Goal: Information Seeking & Learning: Compare options

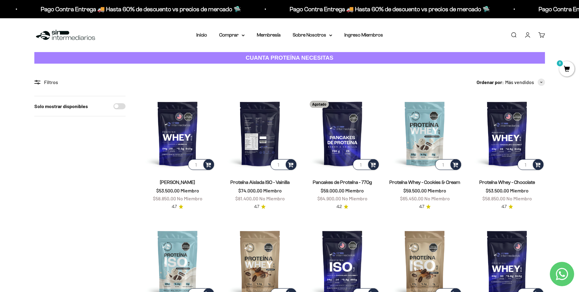
click at [256, 134] on img at bounding box center [260, 133] width 75 height 75
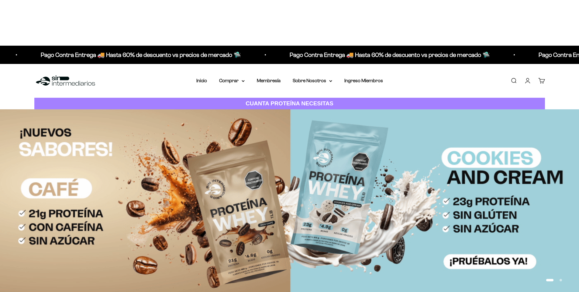
click at [241, 77] on summary "Comprar" at bounding box center [232, 81] width 26 height 8
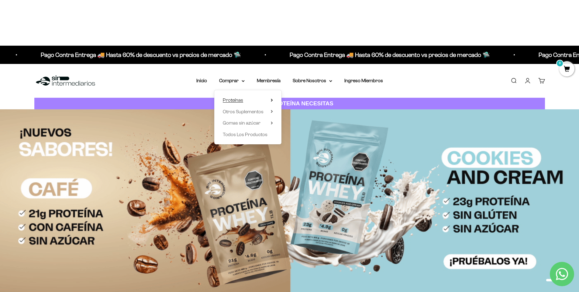
click at [243, 97] on span "Proteínas" at bounding box center [233, 99] width 20 height 5
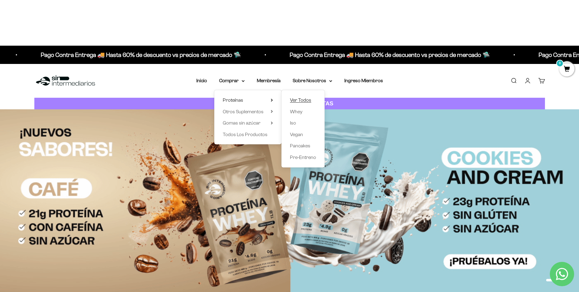
click at [311, 96] on link "Ver Todos" at bounding box center [303, 100] width 26 height 8
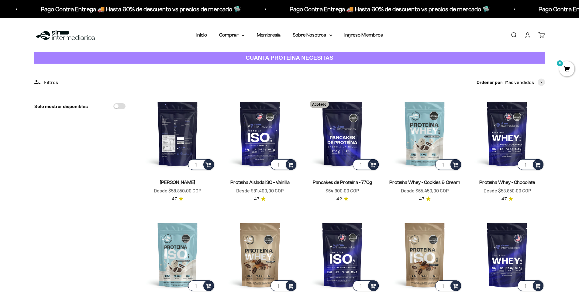
click at [178, 144] on img at bounding box center [177, 133] width 75 height 75
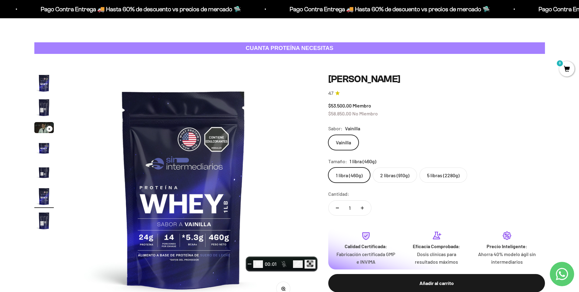
scroll to position [67, 0]
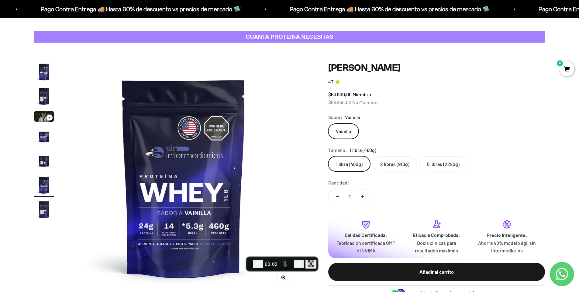
click at [394, 156] on label "2 libras (910g)" at bounding box center [395, 163] width 44 height 15
click at [328, 156] on input "2 libras (910g)" at bounding box center [328, 156] width 0 height 0
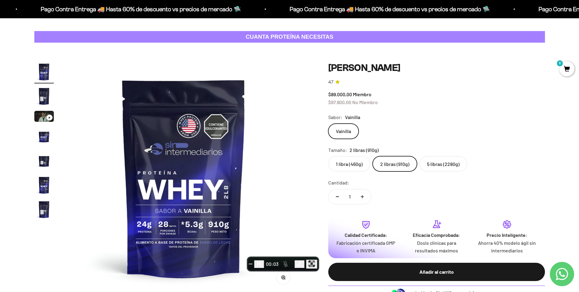
click at [448, 156] on label "5 libras (2280g)" at bounding box center [444, 163] width 48 height 15
click at [328, 156] on input "5 libras (2280g)" at bounding box center [328, 156] width 0 height 0
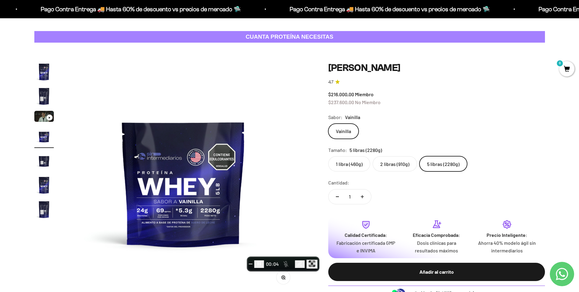
click at [361, 156] on label "1 libra (460g)" at bounding box center [349, 163] width 42 height 15
click at [328, 156] on input "1 libra (460g)" at bounding box center [328, 156] width 0 height 0
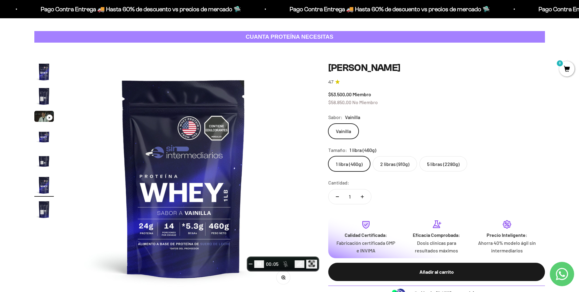
click at [446, 156] on label "5 libras (2280g)" at bounding box center [444, 163] width 48 height 15
click at [328, 156] on input "5 libras (2280g)" at bounding box center [328, 156] width 0 height 0
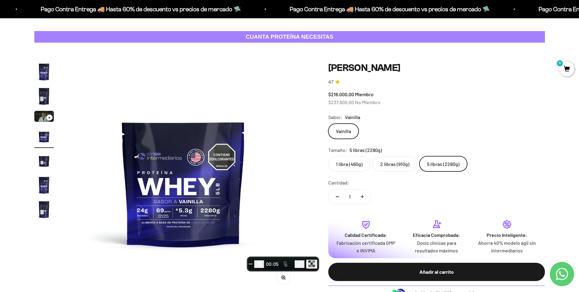
click at [390, 156] on label "2 libras (910g)" at bounding box center [395, 163] width 44 height 15
click at [328, 156] on input "2 libras (910g)" at bounding box center [328, 156] width 0 height 0
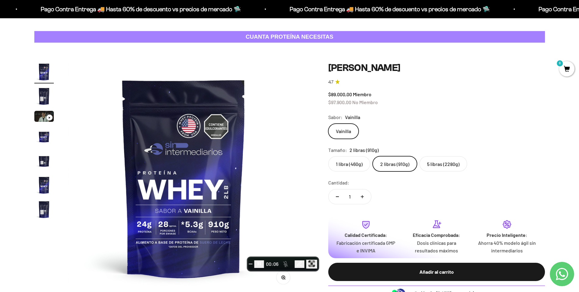
click at [354, 156] on label "1 libra (460g)" at bounding box center [349, 163] width 42 height 15
click at [328, 156] on input "1 libra (460g)" at bounding box center [328, 156] width 0 height 0
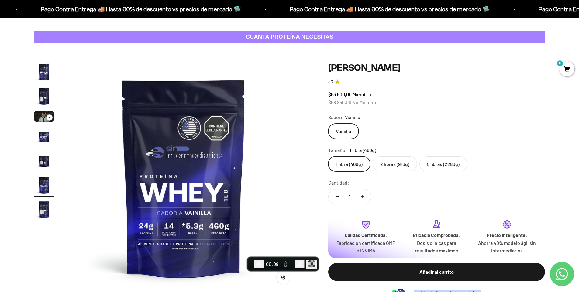
drag, startPoint x: 417, startPoint y: 245, endPoint x: 480, endPoint y: 248, distance: 62.4
click at [480, 285] on div "Ordénalo hoy, se envía hoy" at bounding box center [436, 292] width 217 height 15
click at [262, 262] on icon "Pause recording" at bounding box center [259, 263] width 6 height 6
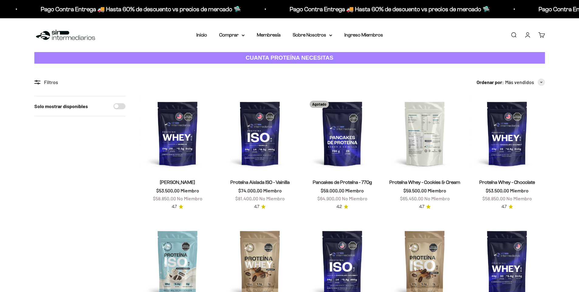
click at [417, 142] on img at bounding box center [424, 133] width 75 height 75
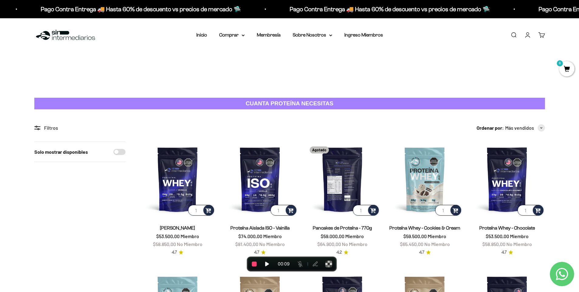
click at [341, 148] on img at bounding box center [342, 178] width 75 height 75
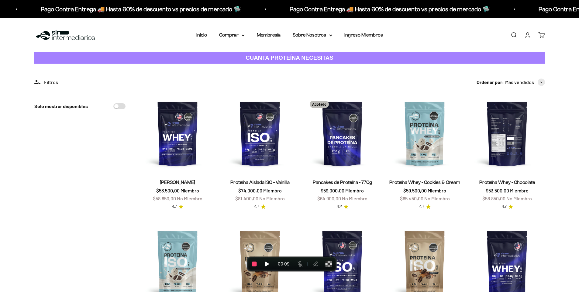
click at [498, 141] on img at bounding box center [507, 133] width 75 height 75
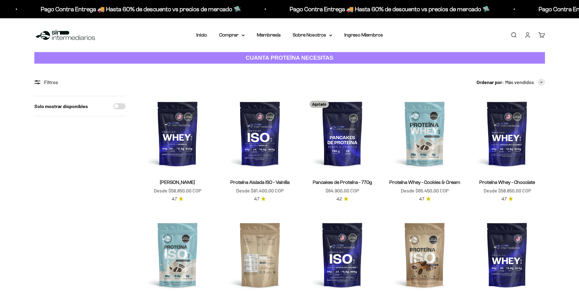
scroll to position [67, 0]
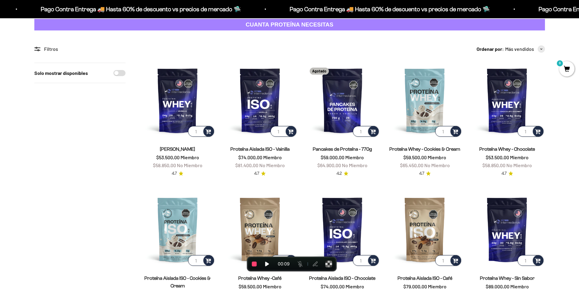
scroll to position [155, 0]
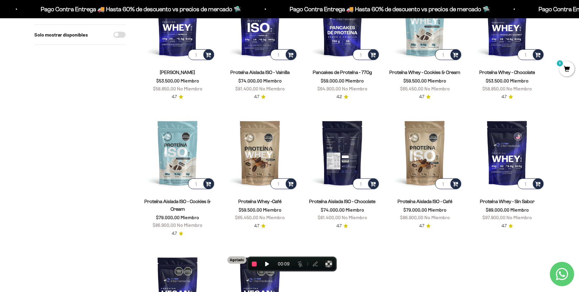
click at [344, 115] on img at bounding box center [342, 152] width 75 height 75
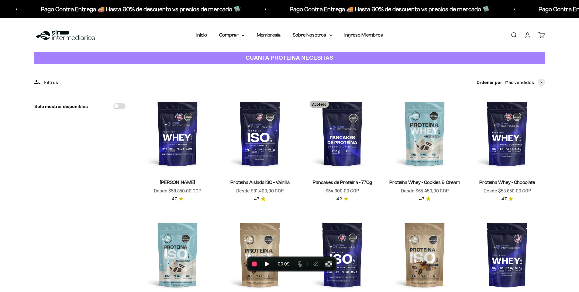
scroll to position [218, 0]
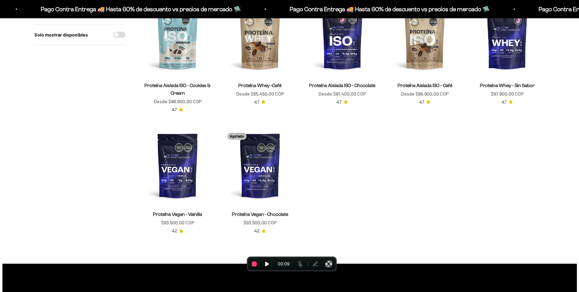
click at [178, 196] on img at bounding box center [177, 165] width 75 height 75
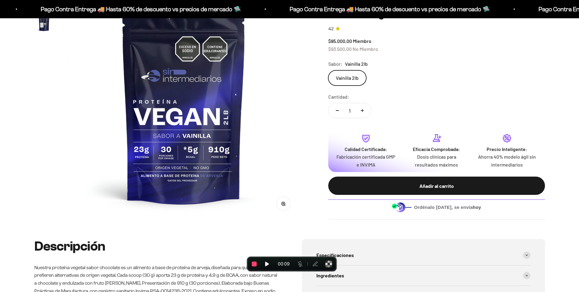
scroll to position [92, 0]
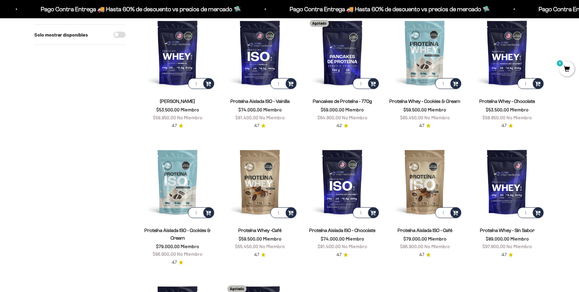
scroll to position [81, 0]
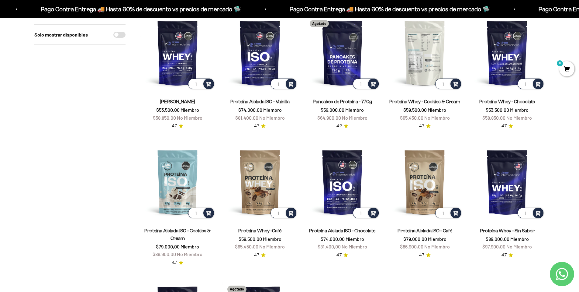
click at [422, 61] on img at bounding box center [424, 52] width 75 height 75
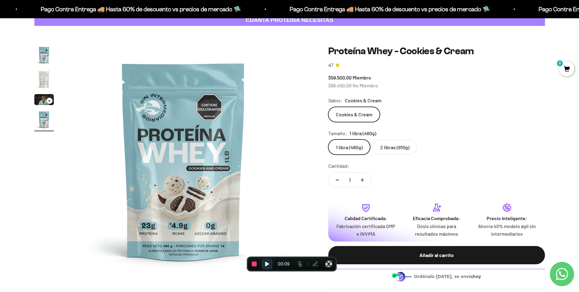
click at [268, 265] on icon "Resume recording" at bounding box center [267, 264] width 6 height 6
click at [392, 141] on label "2 libras (910g)" at bounding box center [395, 146] width 44 height 15
click at [328, 139] on input "2 libras (910g)" at bounding box center [328, 139] width 0 height 0
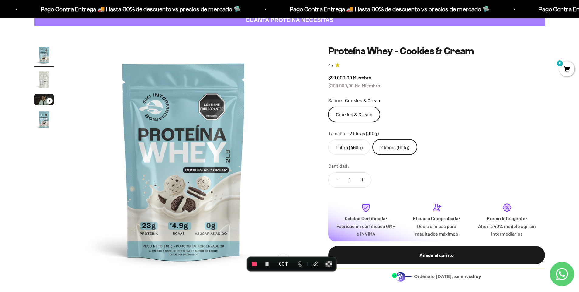
click at [352, 151] on label "1 libra (460g)" at bounding box center [349, 146] width 42 height 15
click at [328, 139] on input "1 libra (460g)" at bounding box center [328, 139] width 0 height 0
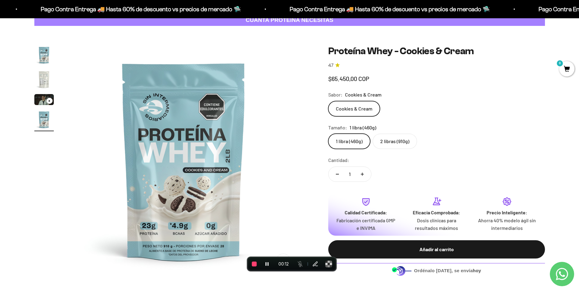
scroll to position [0, 714]
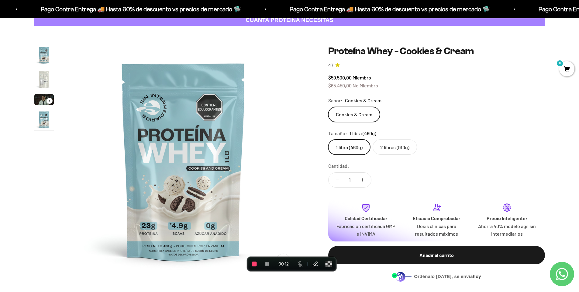
click at [399, 147] on label "2 libras (910g)" at bounding box center [395, 146] width 44 height 15
click at [328, 139] on input "2 libras (910g)" at bounding box center [328, 139] width 0 height 0
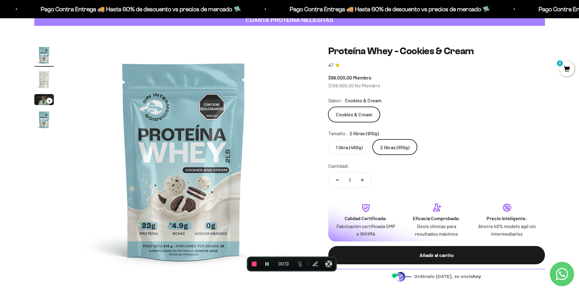
click at [359, 148] on label "1 libra (460g)" at bounding box center [349, 146] width 42 height 15
click at [328, 139] on input "1 libra (460g)" at bounding box center [328, 139] width 0 height 0
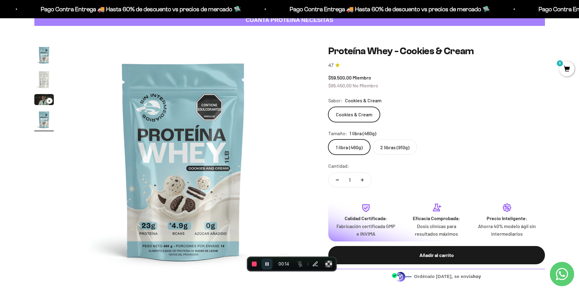
click at [270, 262] on button "Pause recording" at bounding box center [267, 263] width 11 height 11
